Goal: Information Seeking & Learning: Check status

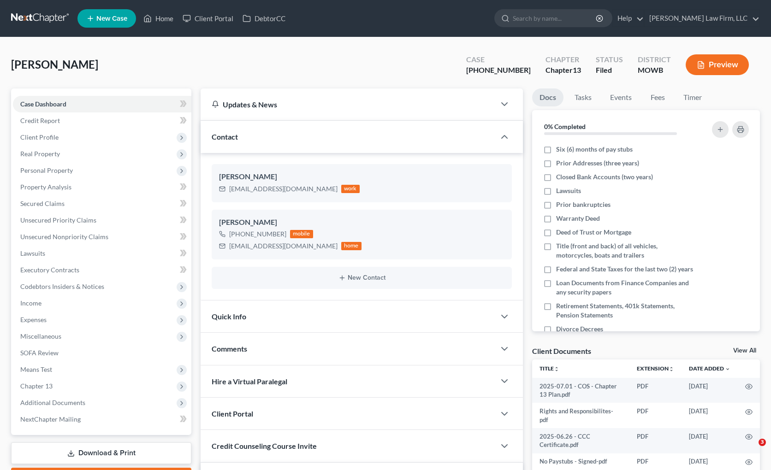
select select "0"
click at [34, 16] on link at bounding box center [40, 18] width 59 height 17
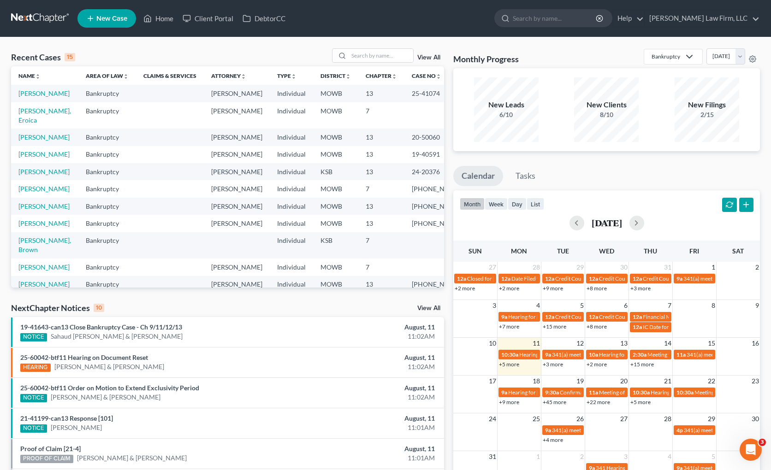
drag, startPoint x: 367, startPoint y: 310, endPoint x: 371, endPoint y: 313, distance: 5.0
click at [367, 310] on div "NextChapter Notices 10 View All" at bounding box center [227, 310] width 433 height 15
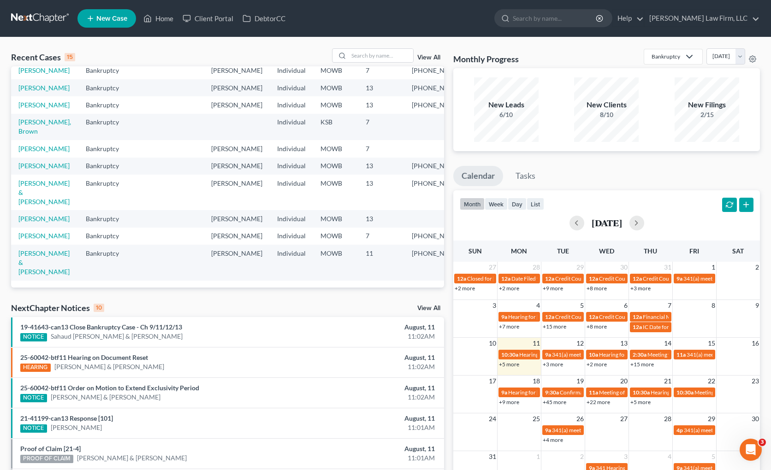
scroll to position [228, 0]
click at [395, 51] on input "search" at bounding box center [381, 55] width 65 height 13
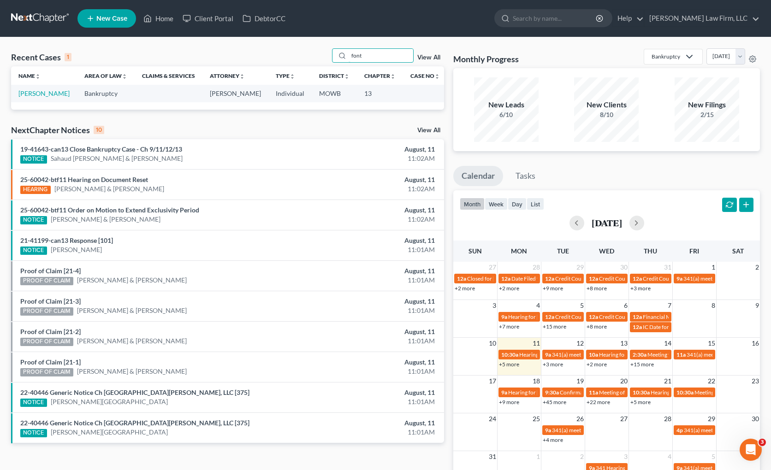
type input "font"
click at [40, 98] on td "Fontanilla, Keoni" at bounding box center [44, 93] width 66 height 17
click at [30, 89] on td "Fontanilla, Keoni" at bounding box center [44, 93] width 66 height 17
click at [37, 97] on td "Fontanilla, Keoni" at bounding box center [44, 93] width 66 height 17
click at [35, 93] on link "Fontanilla, Keoni" at bounding box center [43, 93] width 51 height 8
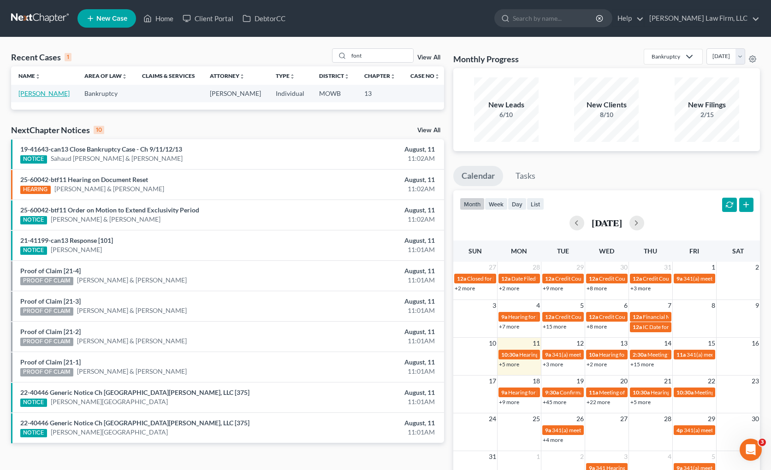
select select "4"
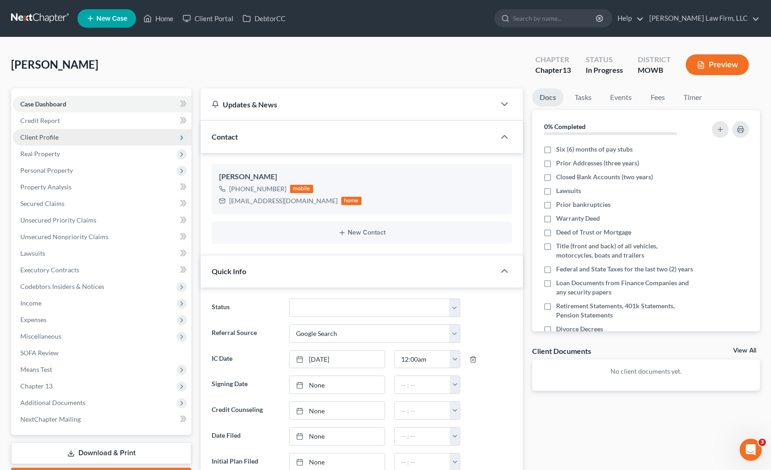
click at [73, 137] on span "Client Profile" at bounding box center [102, 137] width 178 height 17
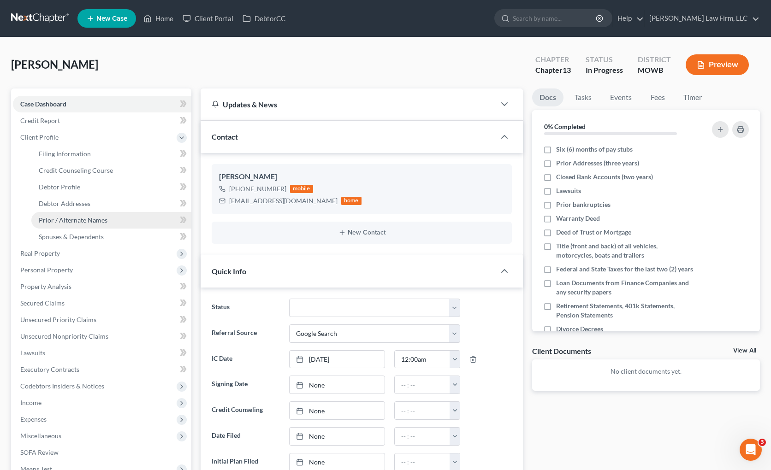
click at [77, 221] on span "Prior / Alternate Names" at bounding box center [73, 220] width 69 height 8
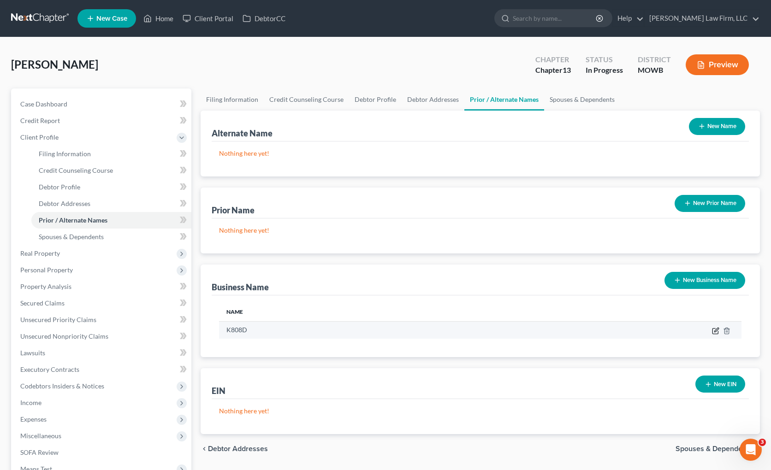
click at [715, 327] on icon "button" at bounding box center [715, 330] width 7 height 7
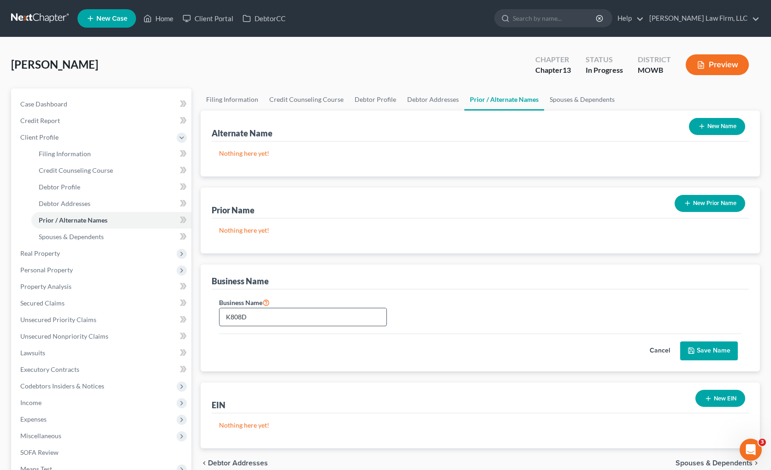
click at [338, 317] on input "K808D" at bounding box center [303, 318] width 167 height 18
type input "K"
click at [721, 356] on button "Save Name" at bounding box center [709, 351] width 58 height 19
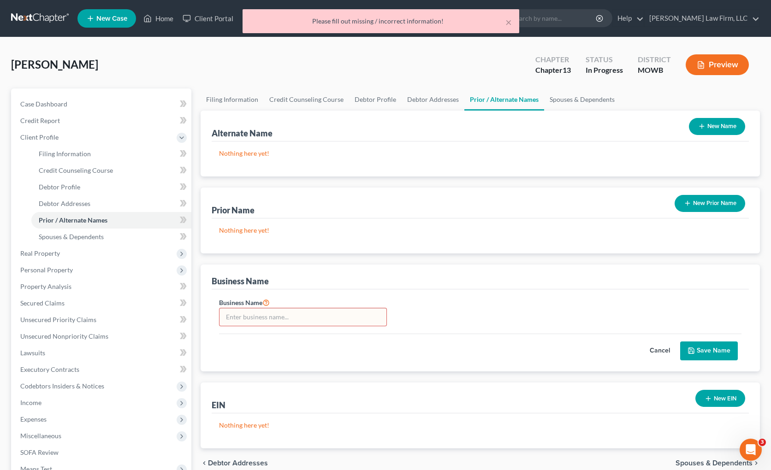
click at [332, 295] on div "Business Name Cancel Save Name" at bounding box center [480, 331] width 537 height 82
click at [660, 355] on button "Cancel" at bounding box center [660, 351] width 41 height 18
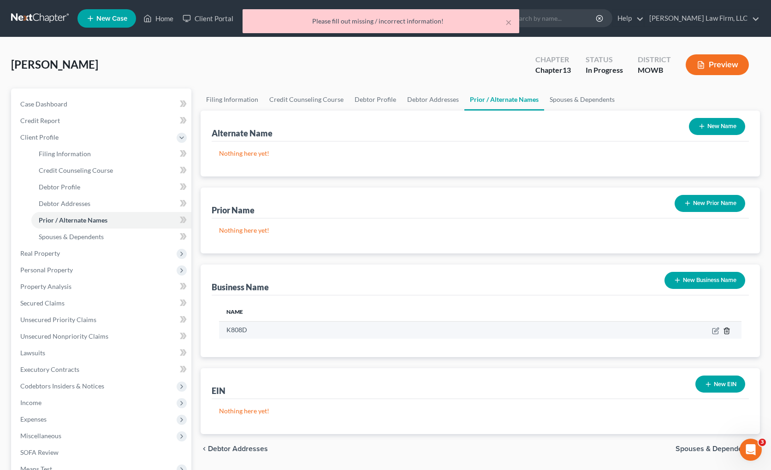
click at [729, 331] on icon "button" at bounding box center [727, 331] width 4 height 6
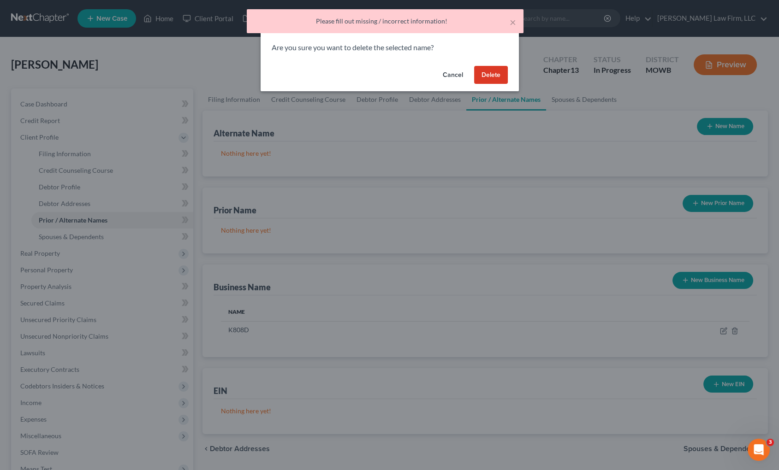
click at [498, 77] on button "Delete" at bounding box center [491, 75] width 34 height 18
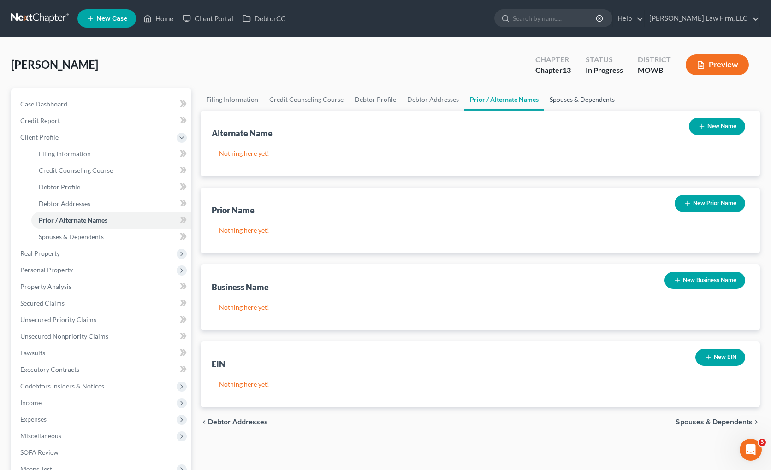
click at [582, 98] on link "Spouses & Dependents" at bounding box center [582, 100] width 76 height 22
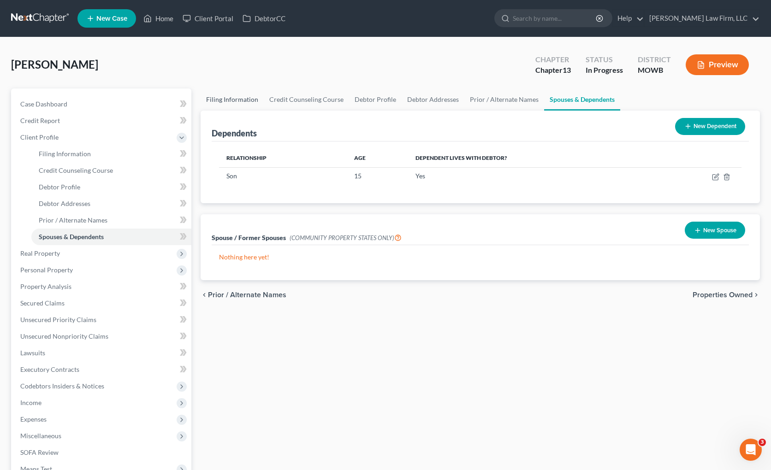
click at [233, 96] on link "Filing Information" at bounding box center [232, 100] width 63 height 22
select select "1"
select select "0"
select select "3"
select select "26"
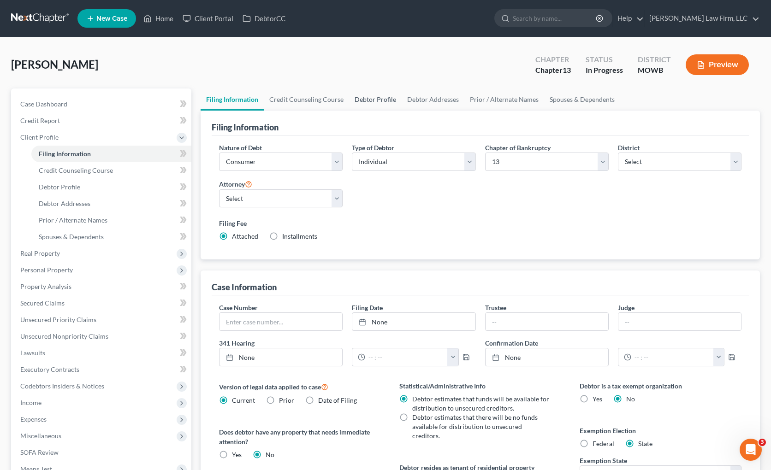
click at [384, 95] on link "Debtor Profile" at bounding box center [375, 100] width 53 height 22
select select "1"
select select "2"
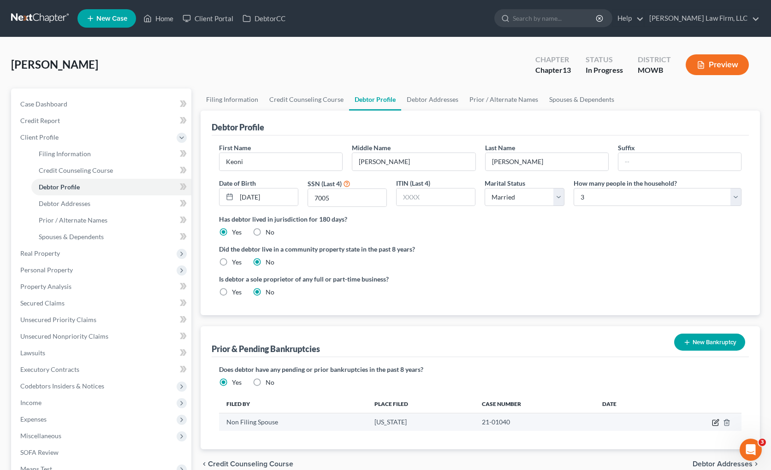
click at [716, 424] on icon "button" at bounding box center [715, 422] width 7 height 7
select select "other"
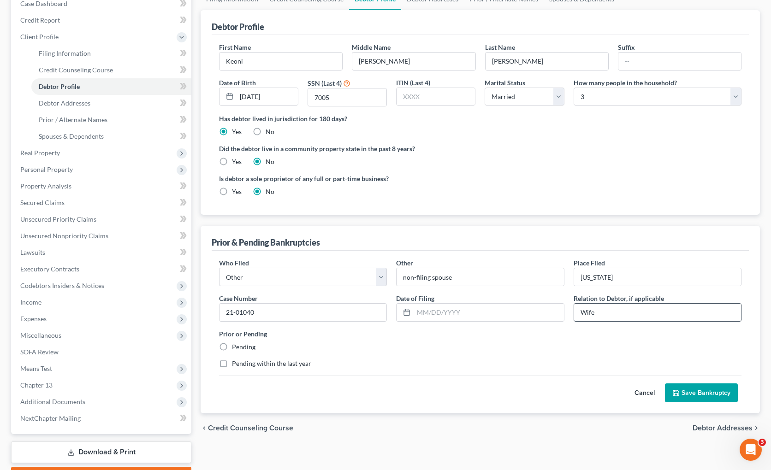
scroll to position [102, 0]
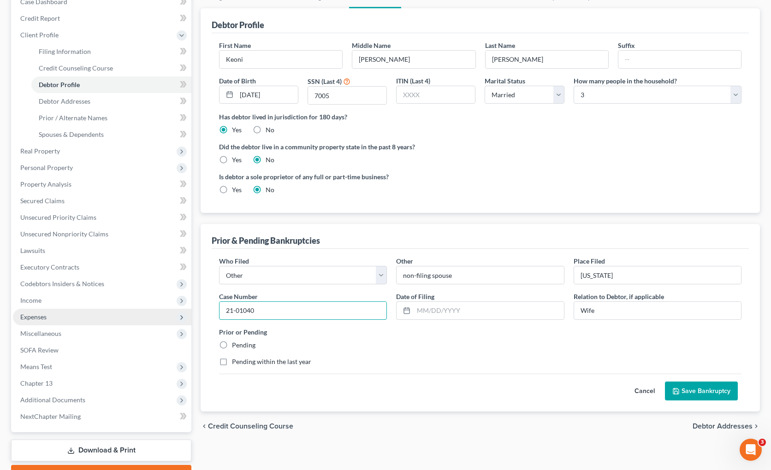
drag, startPoint x: 210, startPoint y: 311, endPoint x: 153, endPoint y: 310, distance: 57.2
click at [153, 310] on div "Petition Navigation Case Dashboard Payments Invoices Payments Payments Credit R…" at bounding box center [385, 235] width 758 height 499
click at [424, 435] on div "chevron_left Credit Counseling Course Debtor Addresses chevron_right" at bounding box center [480, 427] width 559 height 30
click at [513, 315] on input "text" at bounding box center [489, 311] width 150 height 18
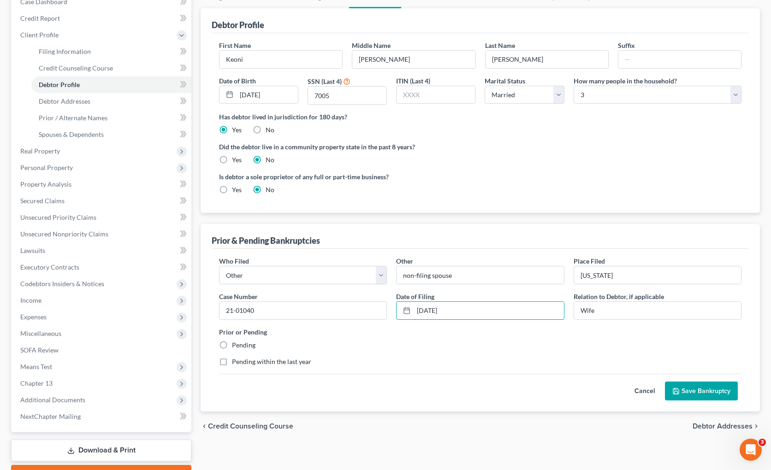
type input "11/10/2021"
click at [247, 345] on label "Pending" at bounding box center [244, 345] width 24 height 9
click at [242, 345] on input "Pending" at bounding box center [239, 344] width 6 height 6
radio input "true"
click at [263, 277] on select "Debtor Other" at bounding box center [303, 275] width 168 height 18
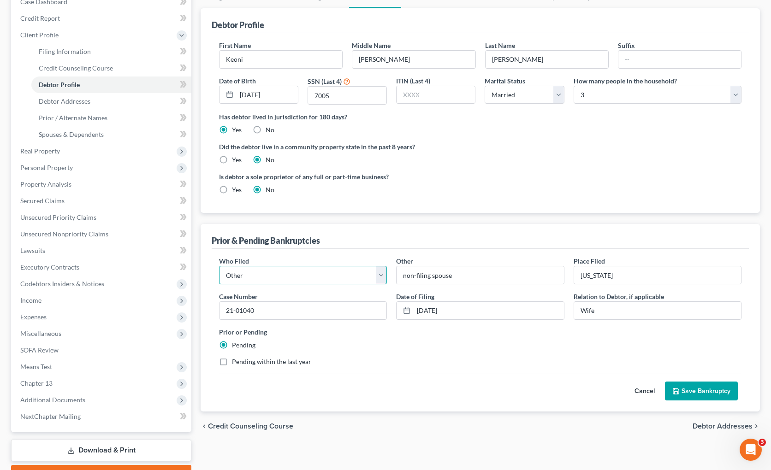
click at [261, 279] on select "Debtor Other" at bounding box center [303, 275] width 168 height 18
click at [421, 192] on div "Is debtor a sole proprietor of any full or part-time business? Yes No" at bounding box center [347, 183] width 266 height 23
drag, startPoint x: 625, startPoint y: 273, endPoint x: 491, endPoint y: 279, distance: 133.9
click at [509, 278] on div "Who Filed * Debtor Other Other * non-filing spouse Place Filed * Hawaii Case Nu…" at bounding box center [480, 315] width 532 height 118
drag, startPoint x: 613, startPoint y: 275, endPoint x: 550, endPoint y: 273, distance: 63.2
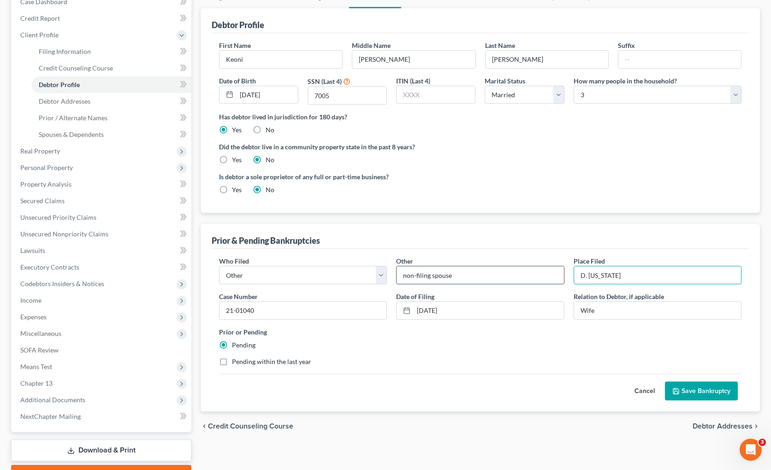
click at [550, 273] on div "Who Filed * Debtor Other Other * non-filing spouse Place Filed * D. Hawaii Case…" at bounding box center [480, 315] width 532 height 118
type input "District of Hawaii"
click at [457, 277] on input "non-filing spouse" at bounding box center [480, 276] width 167 height 18
drag, startPoint x: 463, startPoint y: 278, endPoint x: 376, endPoint y: 276, distance: 86.7
click at [376, 276] on div "Who Filed * Debtor Other Other * non-filing spouse Place Filed * District of Ha…" at bounding box center [480, 315] width 532 height 118
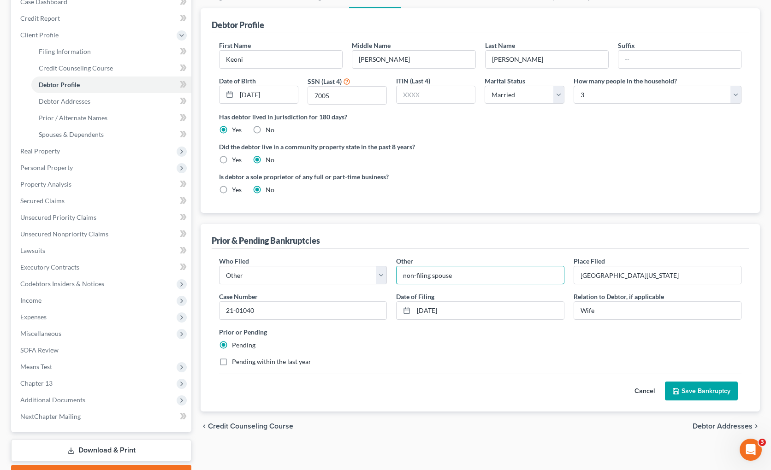
paste input "Mailelani Chamberlain Lazo"
type input "Mailelani Chamberlain Lazo"
click at [567, 366] on div "Who Filed * Debtor Other Other * Mailelani Chamberlain Lazo Place Filed * Distr…" at bounding box center [480, 315] width 532 height 118
click at [704, 386] on button "Save Bankruptcy" at bounding box center [701, 391] width 73 height 19
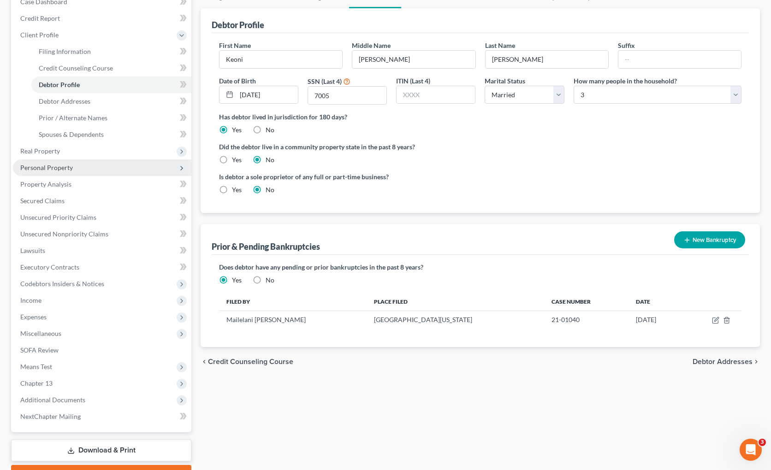
click at [85, 164] on span "Personal Property" at bounding box center [102, 168] width 178 height 17
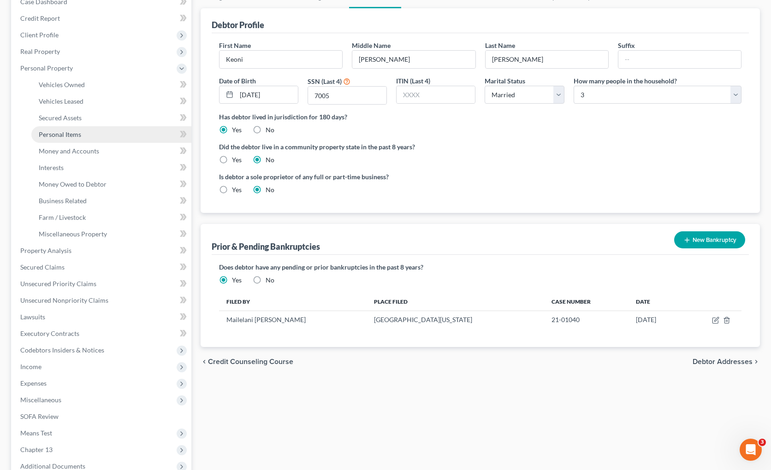
click at [83, 132] on link "Personal Items" at bounding box center [111, 134] width 160 height 17
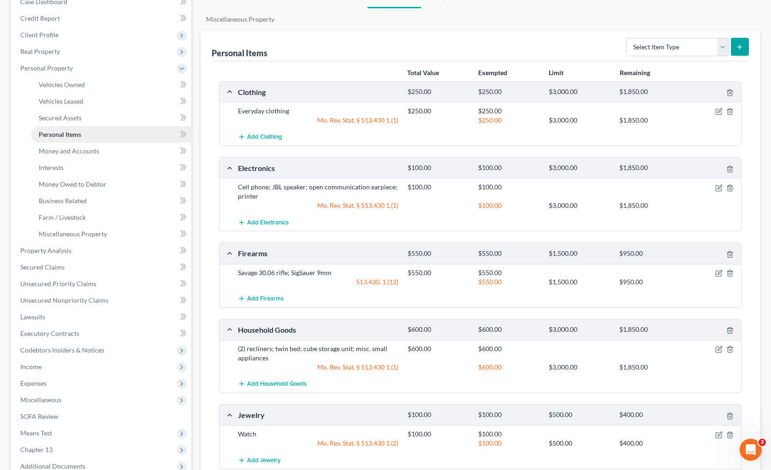
scroll to position [51, 0]
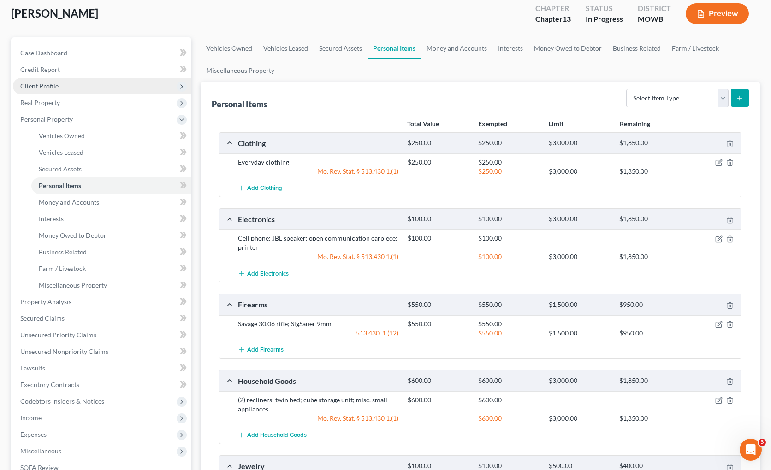
click at [86, 90] on span "Client Profile" at bounding box center [102, 86] width 178 height 17
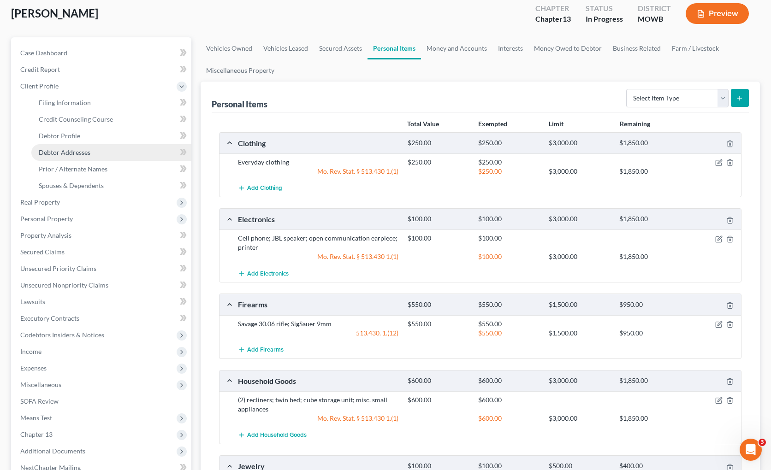
click at [79, 152] on span "Debtor Addresses" at bounding box center [65, 153] width 52 height 8
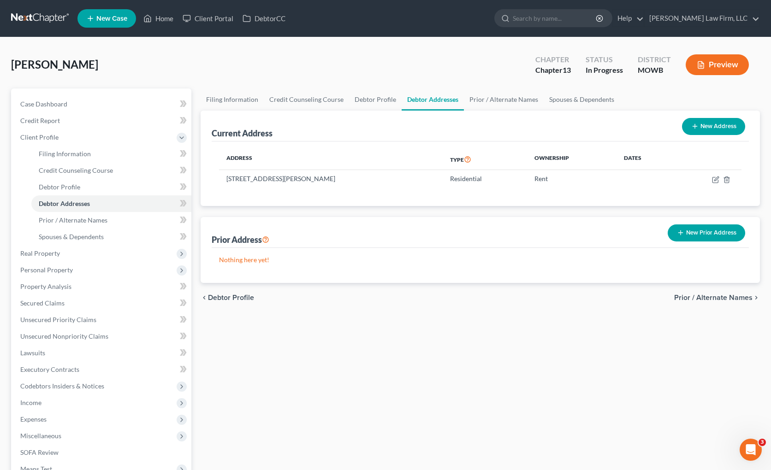
click at [703, 233] on button "New Prior Address" at bounding box center [706, 233] width 77 height 17
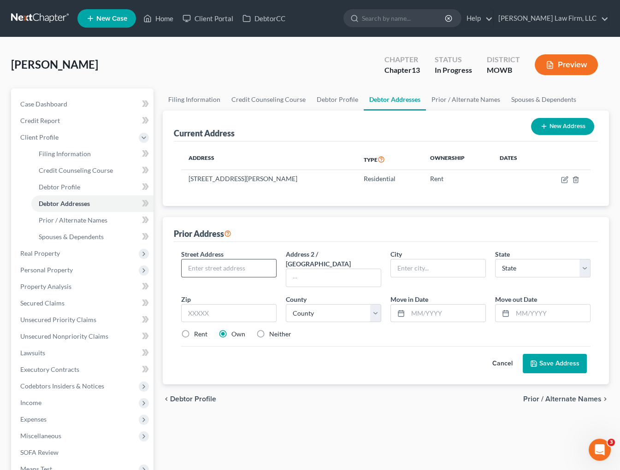
click at [226, 273] on input "text" at bounding box center [229, 269] width 95 height 18
type input "612 Kaimana Street"
click at [314, 269] on input "text" at bounding box center [333, 278] width 95 height 18
click at [428, 266] on input "text" at bounding box center [438, 269] width 95 height 18
type input "96732"
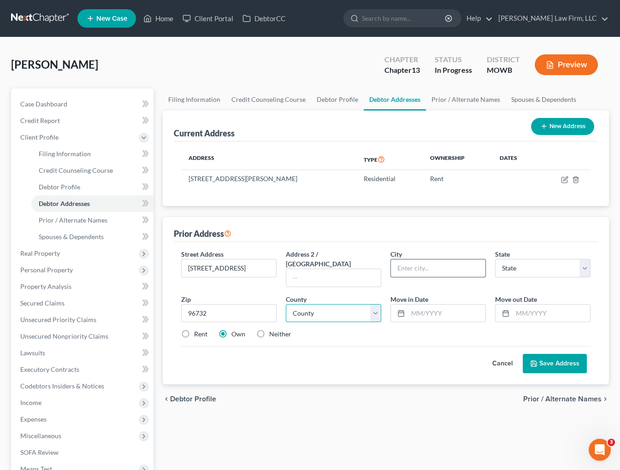
type input "Kahului"
select select "12"
click at [351, 307] on select "County Hawaii County Honolulu County Kalawao County Kauai County Maui County" at bounding box center [333, 313] width 95 height 18
select select "4"
click at [286, 304] on select "County Hawaii County Honolulu County Kalawao County Kauai County Maui County" at bounding box center [333, 313] width 95 height 18
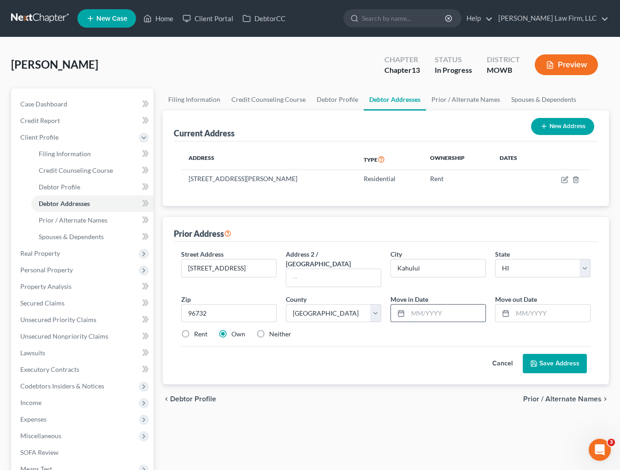
click at [445, 305] on input "text" at bounding box center [446, 314] width 77 height 18
type input "0"
type input "06/2018"
type input "11/2023"
click at [539, 354] on button "Save Address" at bounding box center [555, 363] width 64 height 19
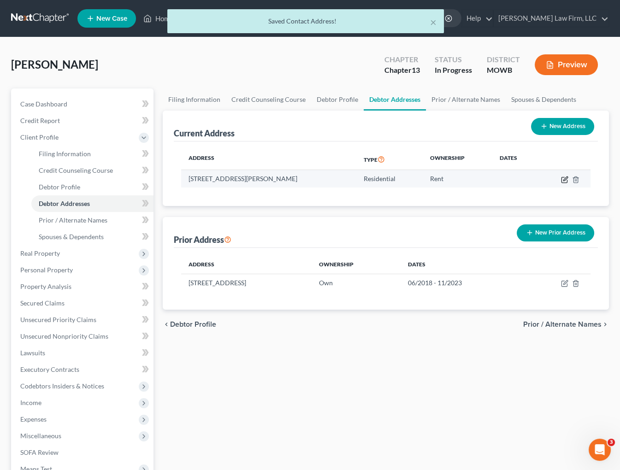
click at [565, 179] on icon "button" at bounding box center [566, 179] width 4 height 4
select select "26"
select select "0"
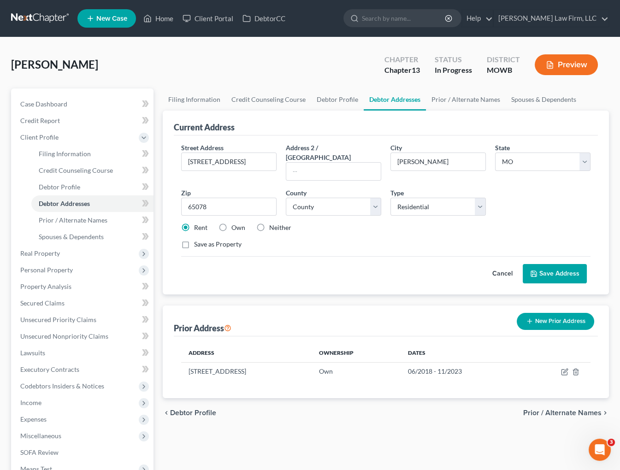
click at [565, 264] on button "Save Address" at bounding box center [555, 273] width 64 height 19
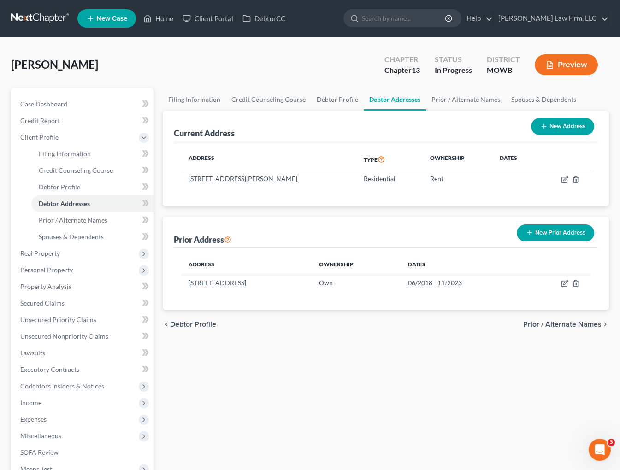
click at [326, 322] on div "chevron_left Debtor Profile Prior / Alternate Names chevron_right" at bounding box center [386, 325] width 446 height 30
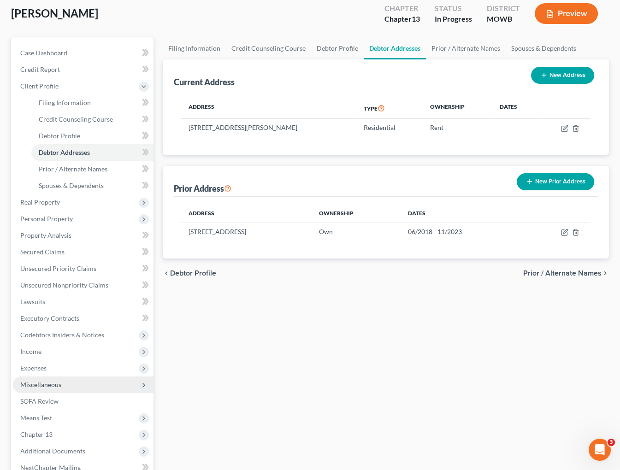
click at [65, 391] on span "Miscellaneous" at bounding box center [83, 385] width 141 height 17
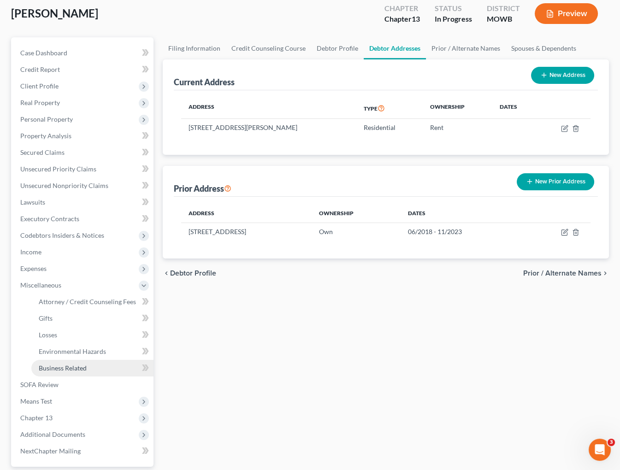
click at [65, 373] on link "Business Related" at bounding box center [92, 368] width 122 height 17
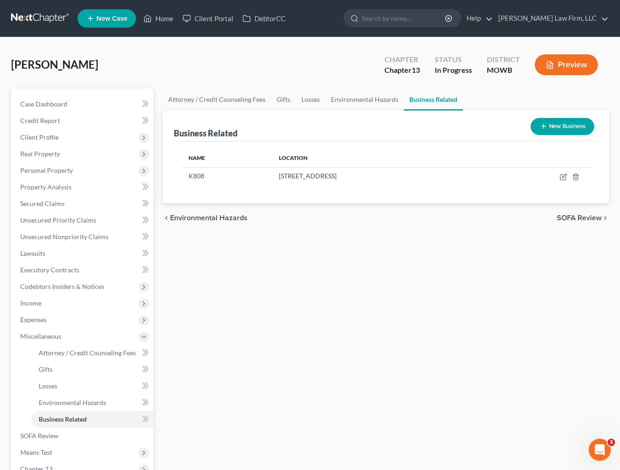
click at [568, 62] on button "Preview" at bounding box center [566, 64] width 63 height 21
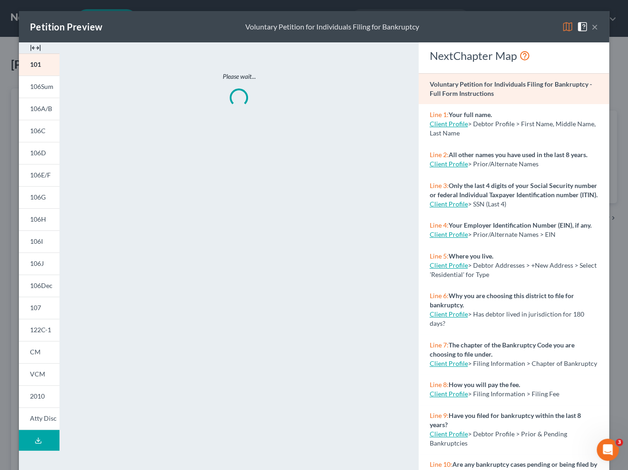
click at [592, 27] on button "×" at bounding box center [595, 26] width 6 height 11
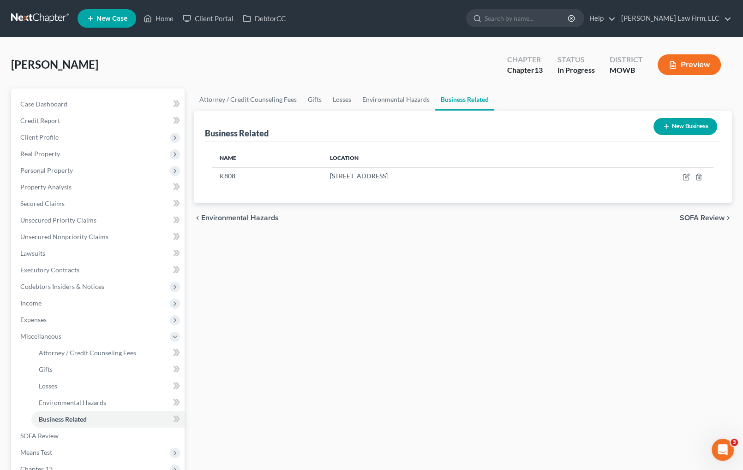
click at [41, 16] on link at bounding box center [40, 18] width 59 height 17
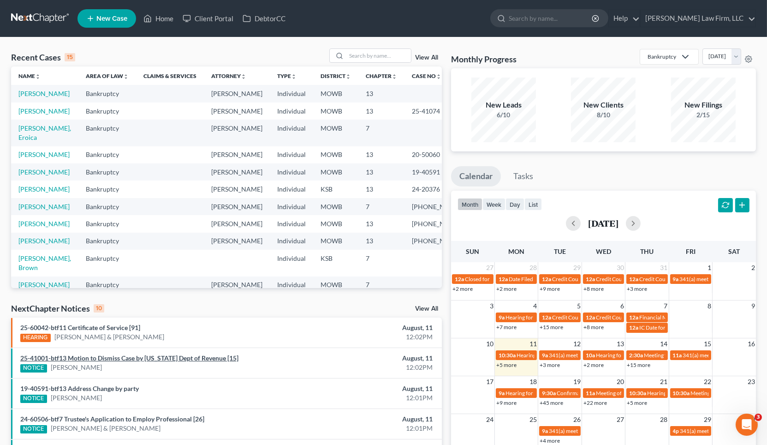
click at [226, 357] on link "25-41001-btf13 Motion to Dismiss Case by [US_STATE] Dept of Revenue [15]" at bounding box center [129, 358] width 218 height 8
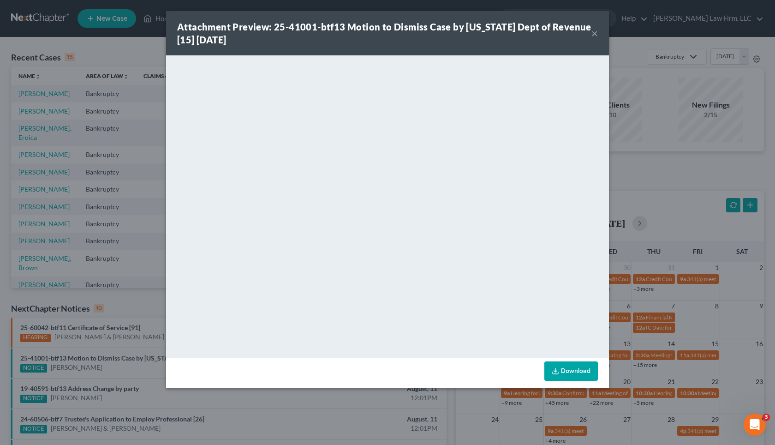
click at [643, 208] on div "Attachment Preview: 25-41001-btf13 Motion to Dismiss Case by [US_STATE] Dept of…" at bounding box center [387, 222] width 775 height 445
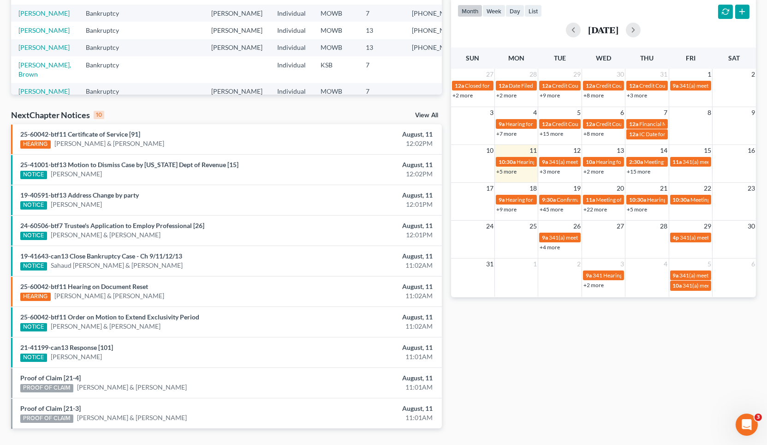
scroll to position [217, 0]
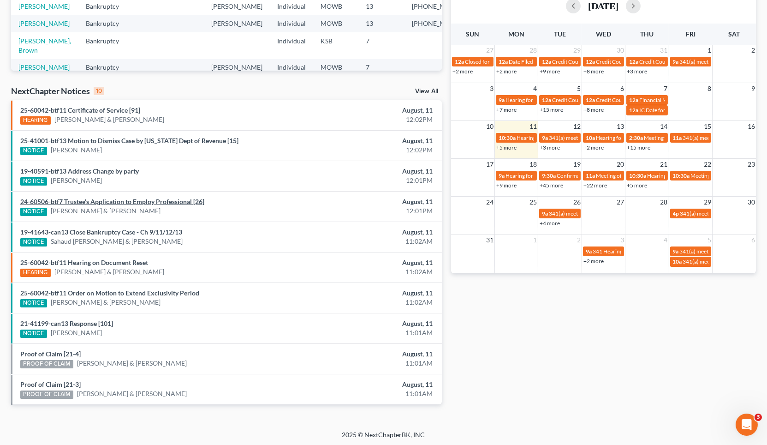
click at [148, 202] on link "24-60506-btf7 Trustee's Application to Employ Professional [26]" at bounding box center [112, 201] width 184 height 8
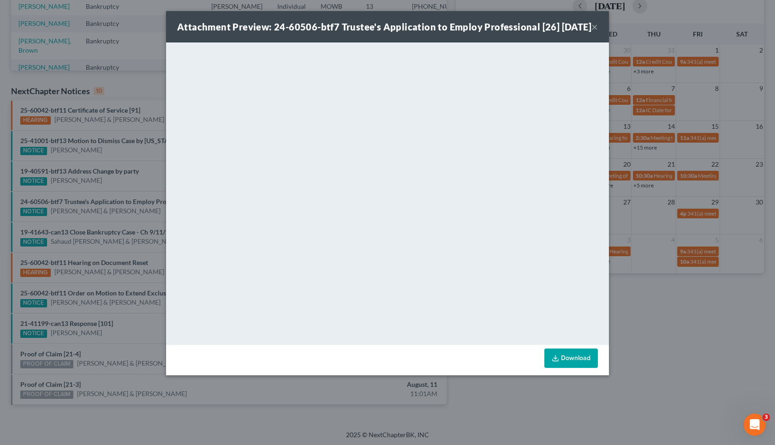
click at [750, 293] on div "Attachment Preview: 24-60506-btf7 Trustee's Application to Employ Professional …" at bounding box center [387, 222] width 775 height 445
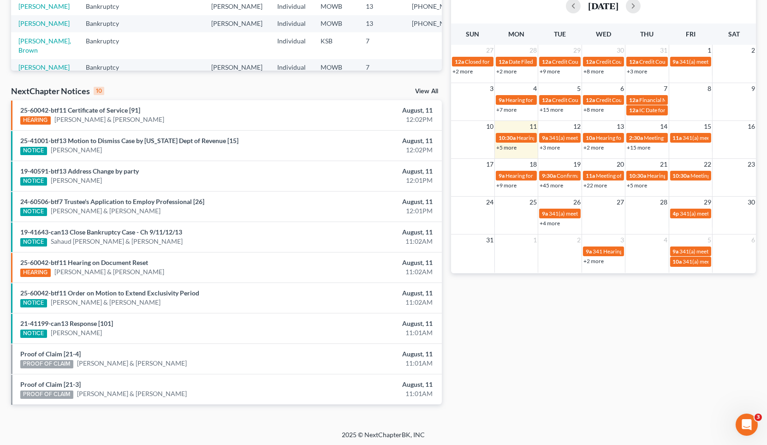
click at [80, 316] on li "21-41199-can13 Response [101] NOTICE Kori Anderson August, 11 11:01AM" at bounding box center [226, 328] width 431 height 30
click at [84, 322] on link "21-41199-can13 Response [101]" at bounding box center [66, 323] width 93 height 8
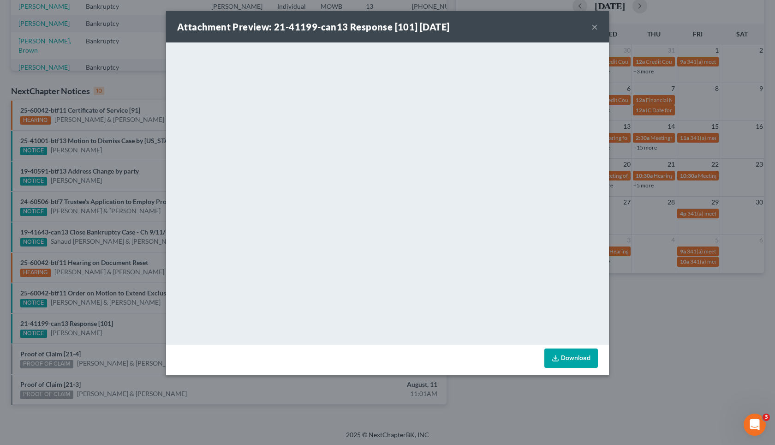
click at [671, 325] on div "Attachment Preview: 21-41199-can13 Response [101] 08/11/2025 × <object ng-attr-…" at bounding box center [387, 222] width 775 height 445
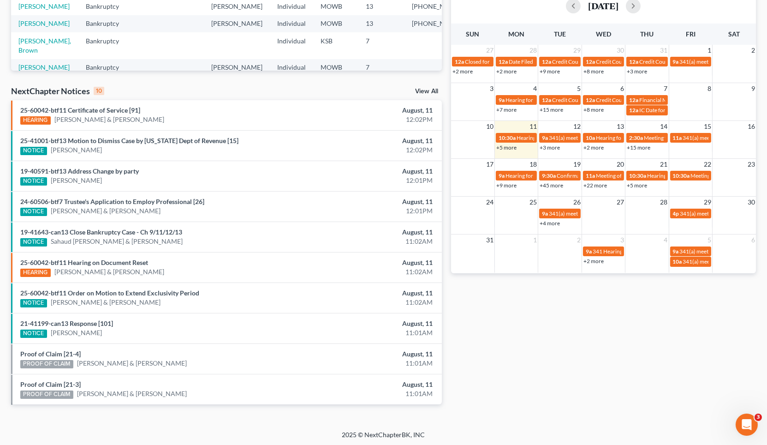
click at [305, 92] on div "NextChapter Notices 10 View All" at bounding box center [226, 92] width 431 height 15
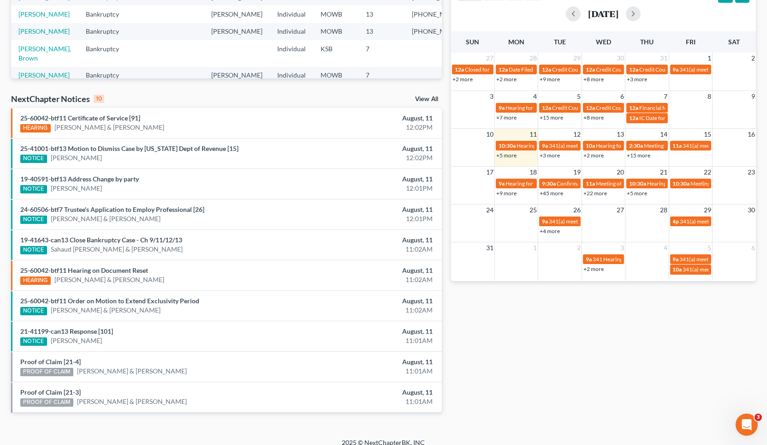
scroll to position [0, 0]
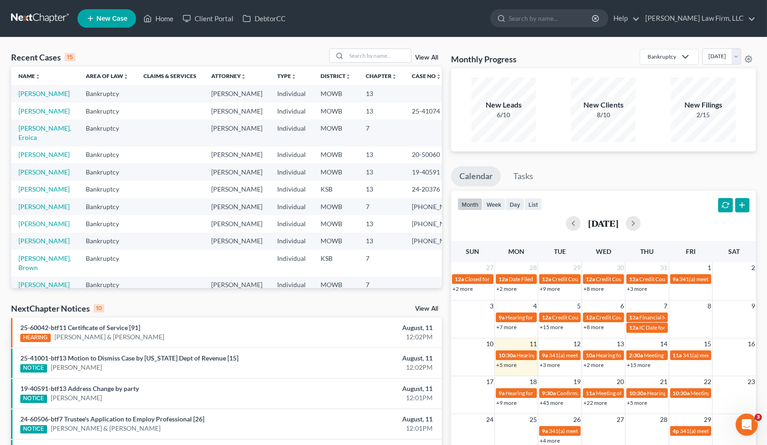
click at [435, 304] on div "NextChapter Notices 10 View All" at bounding box center [226, 310] width 431 height 15
click at [430, 308] on link "View All" at bounding box center [426, 308] width 23 height 6
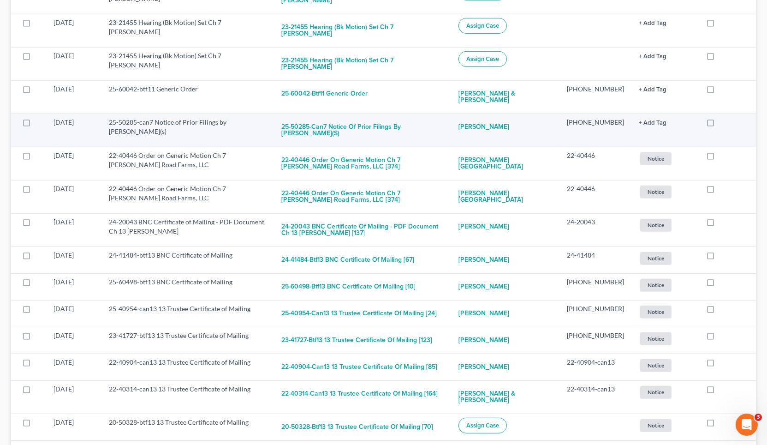
scroll to position [1076, 0]
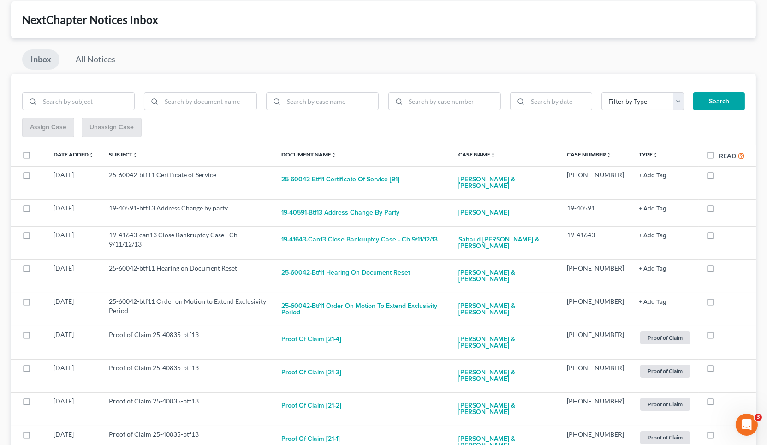
scroll to position [0, 0]
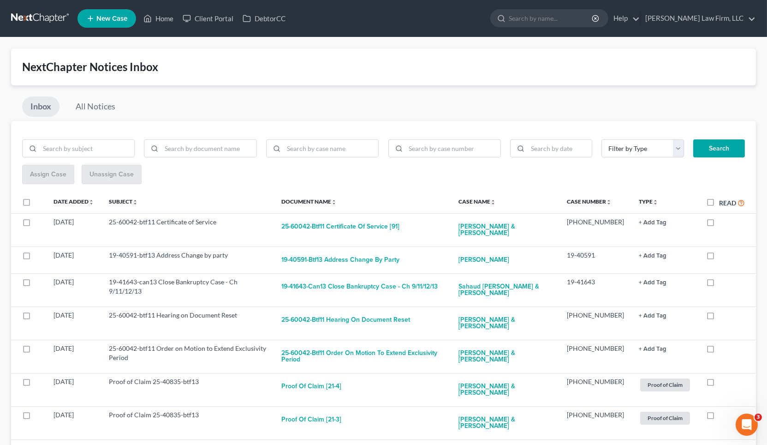
click at [592, 28] on ul "New Case Home Client Portal DebtorCC - No Result - See all results Or Press Ent…" at bounding box center [416, 18] width 678 height 24
click at [593, 19] on input "search" at bounding box center [551, 18] width 84 height 17
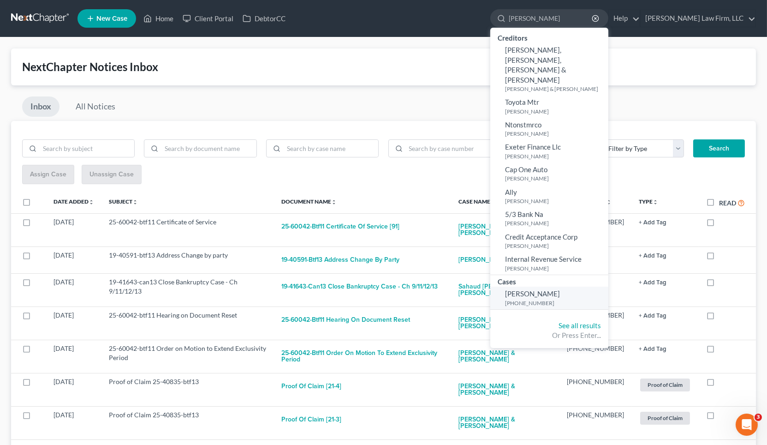
type input "simpson"
click at [560, 289] on span "Simpson, Norma" at bounding box center [532, 293] width 55 height 8
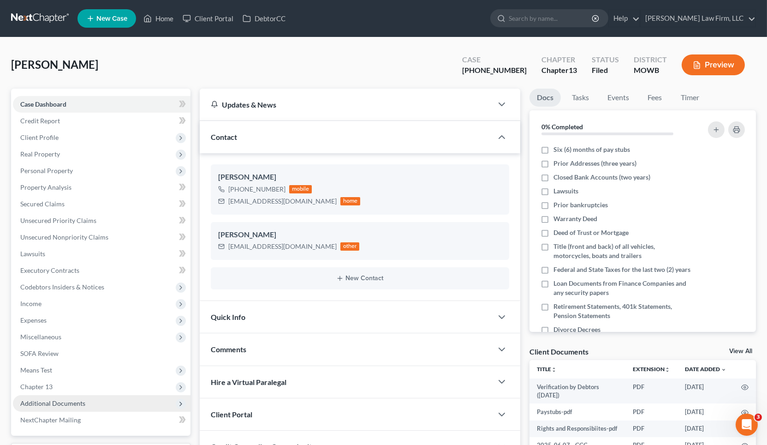
click at [74, 401] on span "Additional Documents" at bounding box center [52, 403] width 65 height 8
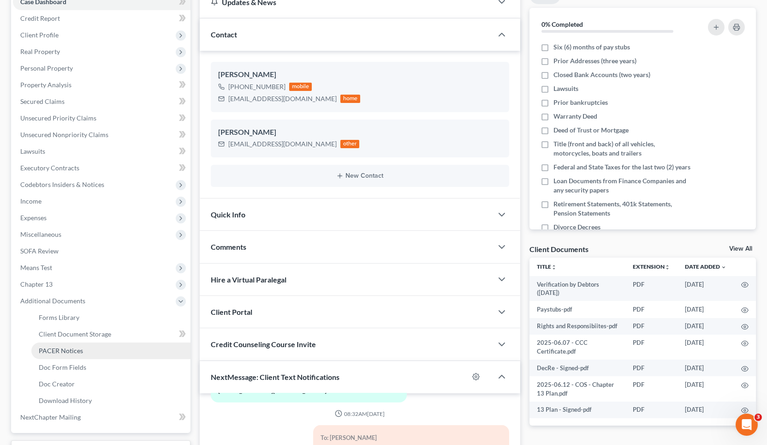
click at [79, 348] on span "PACER Notices" at bounding box center [61, 350] width 44 height 8
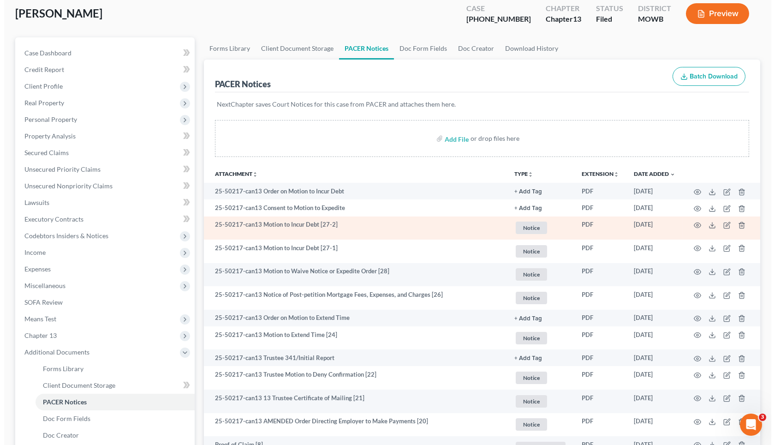
scroll to position [205, 0]
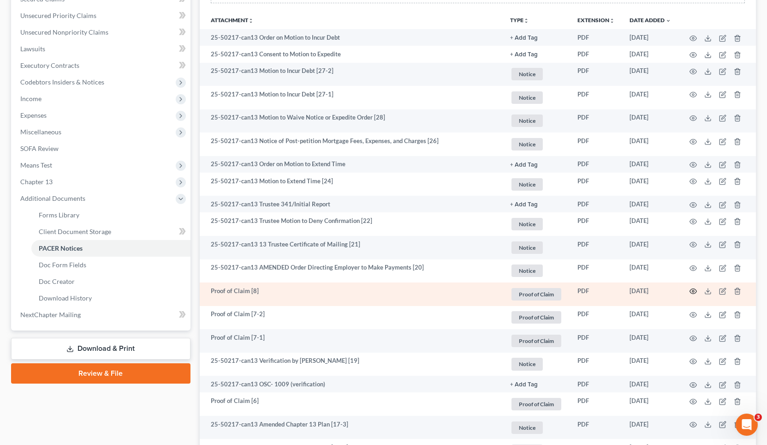
click at [692, 292] on icon "button" at bounding box center [693, 291] width 7 height 5
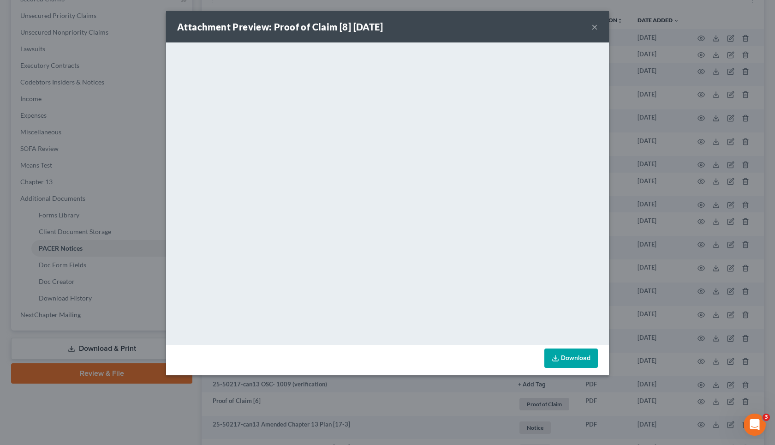
click at [113, 205] on div "Attachment Preview: Proof of Claim [8] 06/25/2025 × <object ng-attr-data='https…" at bounding box center [387, 222] width 775 height 445
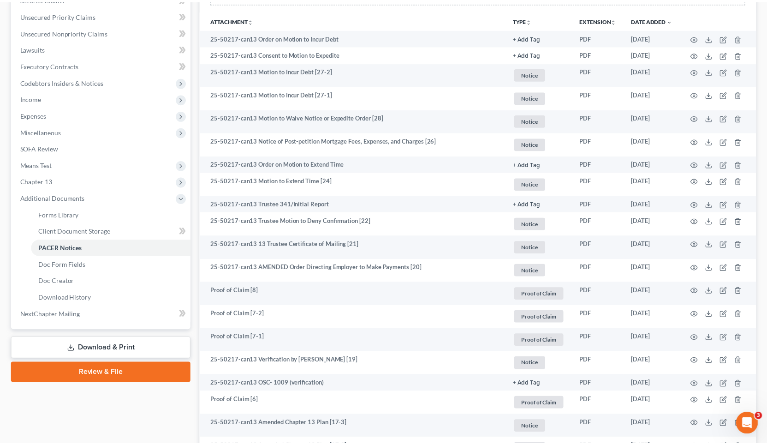
scroll to position [0, 0]
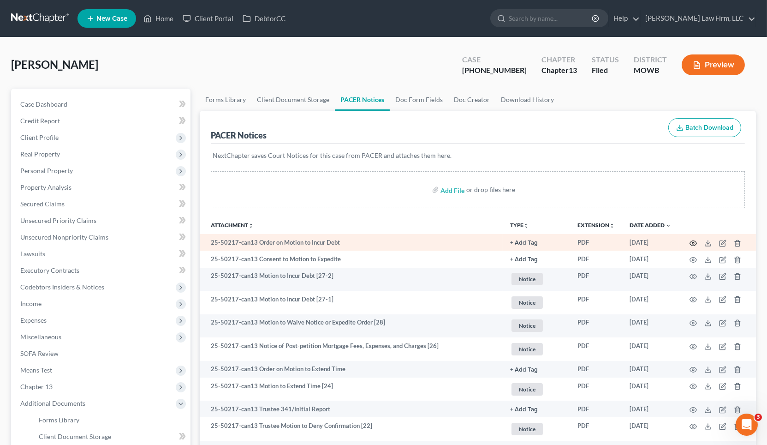
click at [691, 241] on icon "button" at bounding box center [692, 242] width 7 height 7
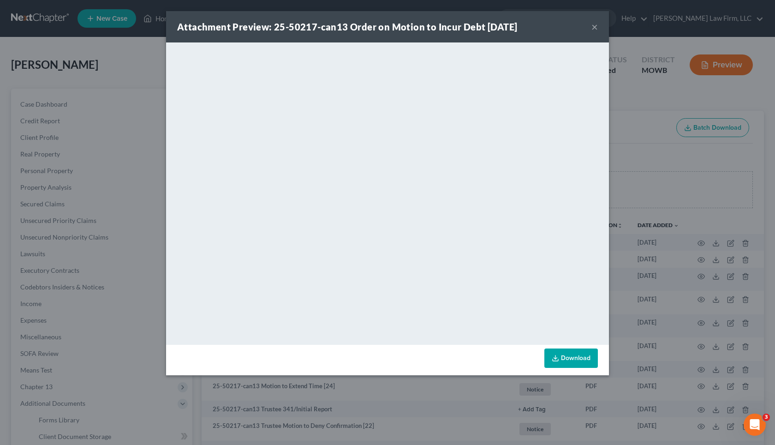
click at [635, 130] on div "Attachment Preview: 25-50217-can13 Order on Motion to Incur Debt 08/08/2025 × <…" at bounding box center [387, 222] width 775 height 445
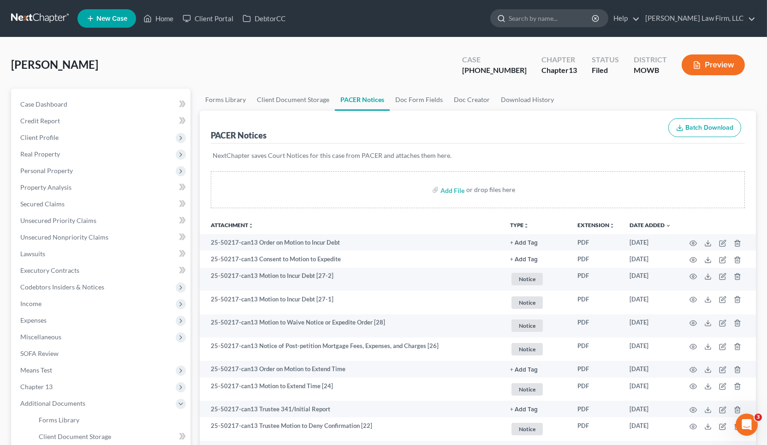
click at [593, 22] on input "search" at bounding box center [551, 18] width 84 height 17
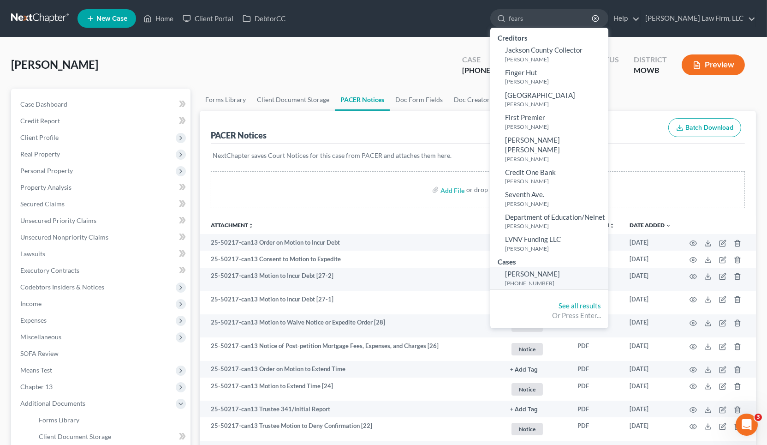
type input "fears"
click at [569, 279] on small "25-41008-13" at bounding box center [555, 283] width 101 height 8
select select "4"
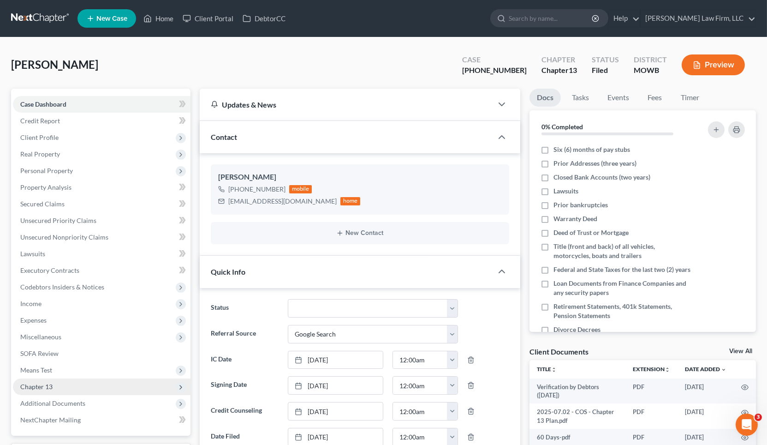
scroll to position [904, 0]
click at [62, 399] on span "Additional Documents" at bounding box center [52, 403] width 65 height 8
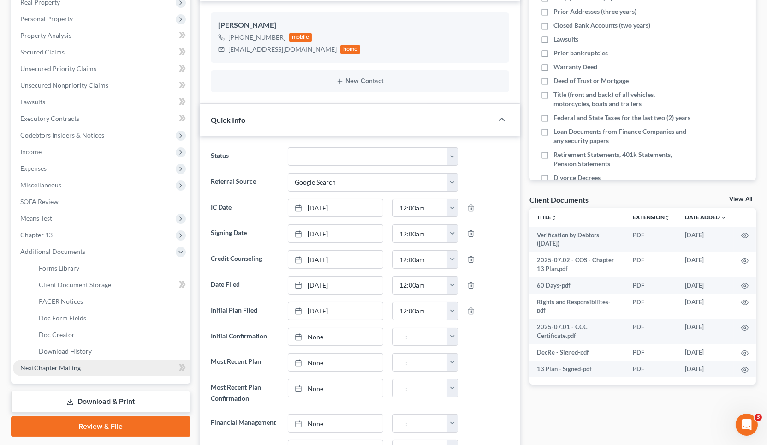
scroll to position [154, 0]
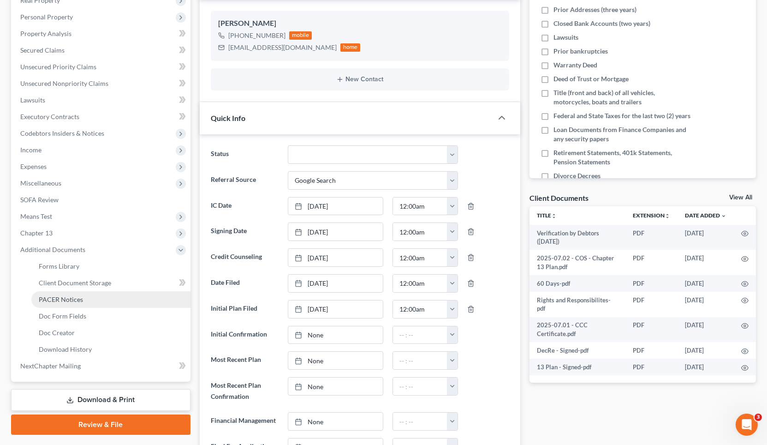
click at [100, 297] on link "PACER Notices" at bounding box center [110, 299] width 159 height 17
